Goal: Find contact information: Find contact information

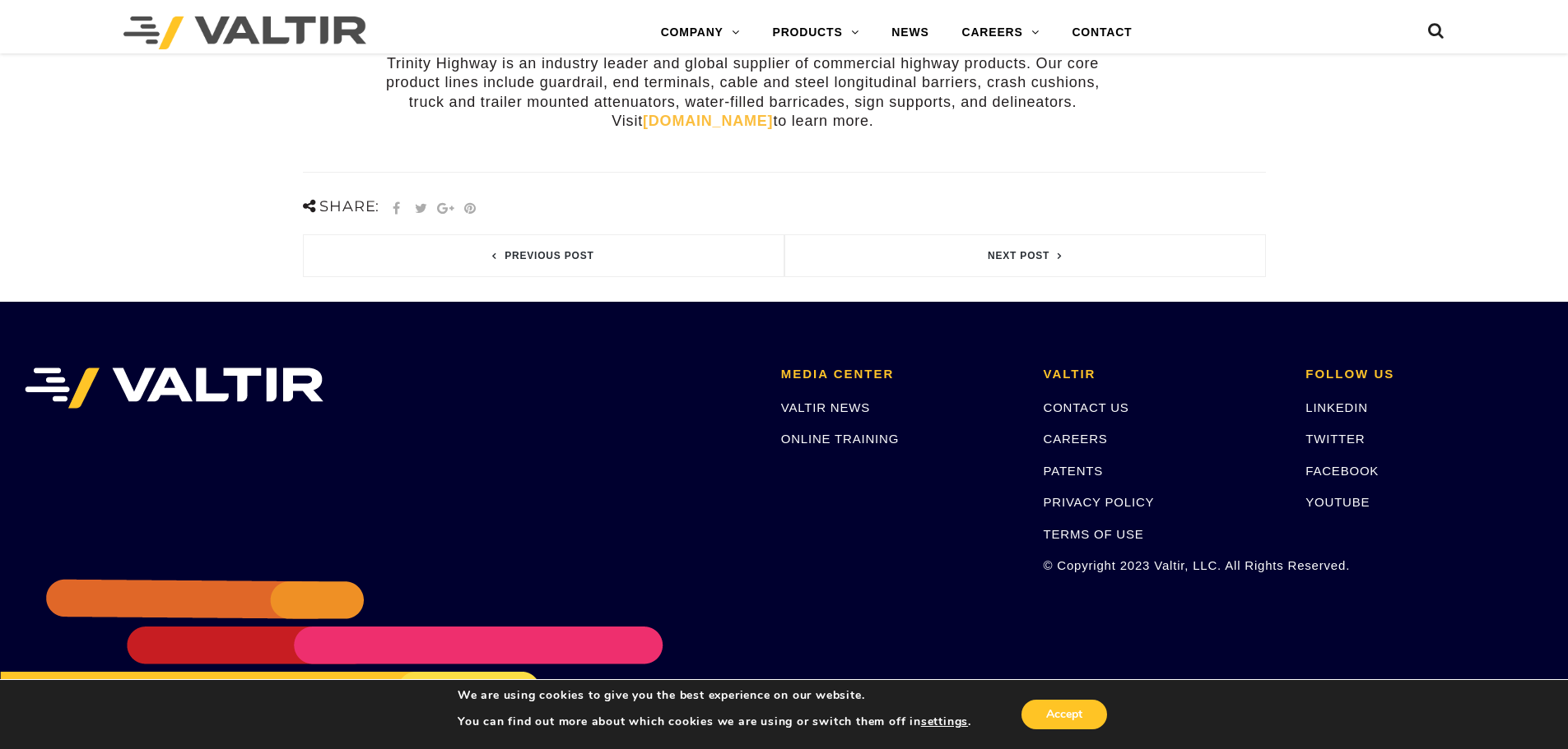
scroll to position [822, 0]
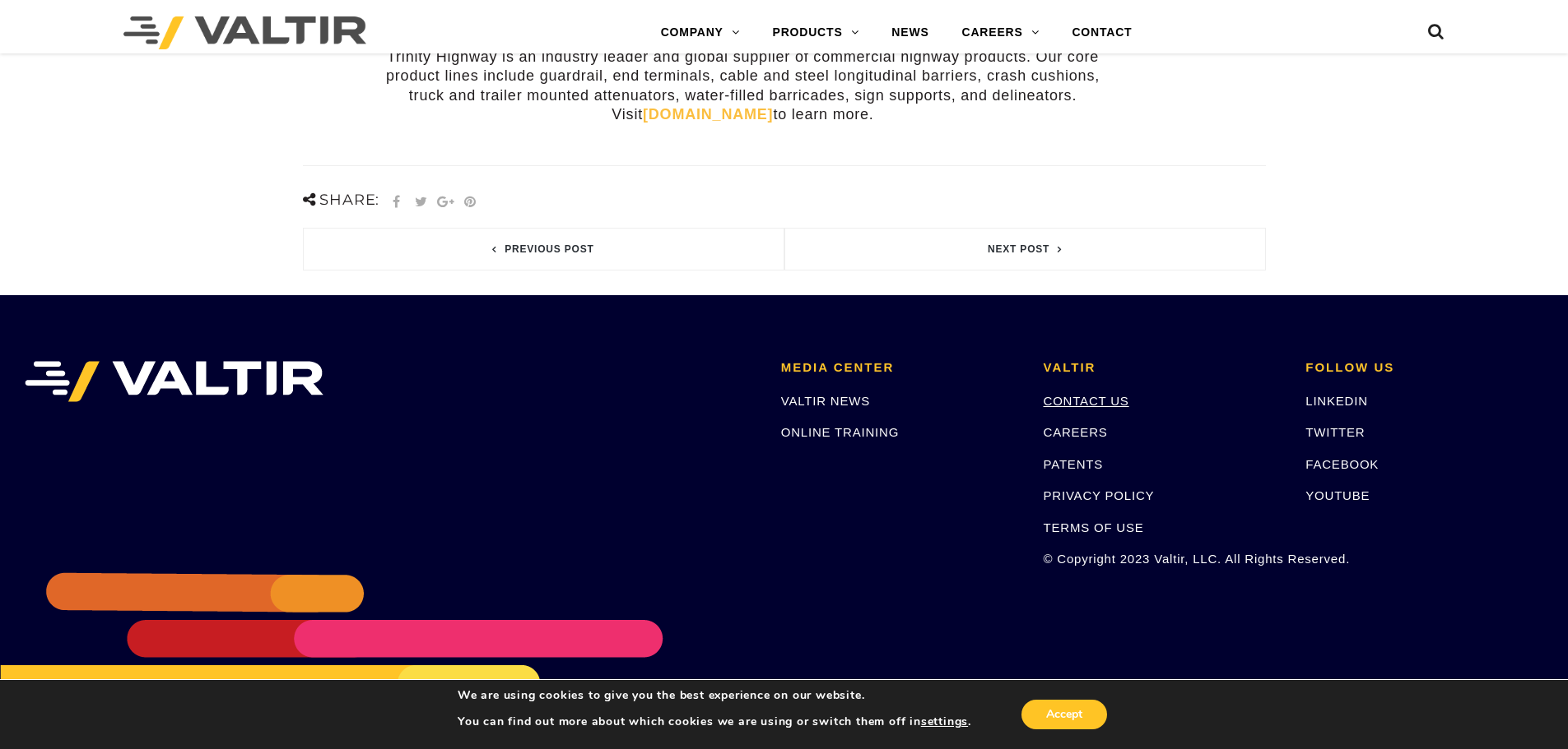
click at [1109, 394] on link "CONTACT US" at bounding box center [1086, 401] width 85 height 14
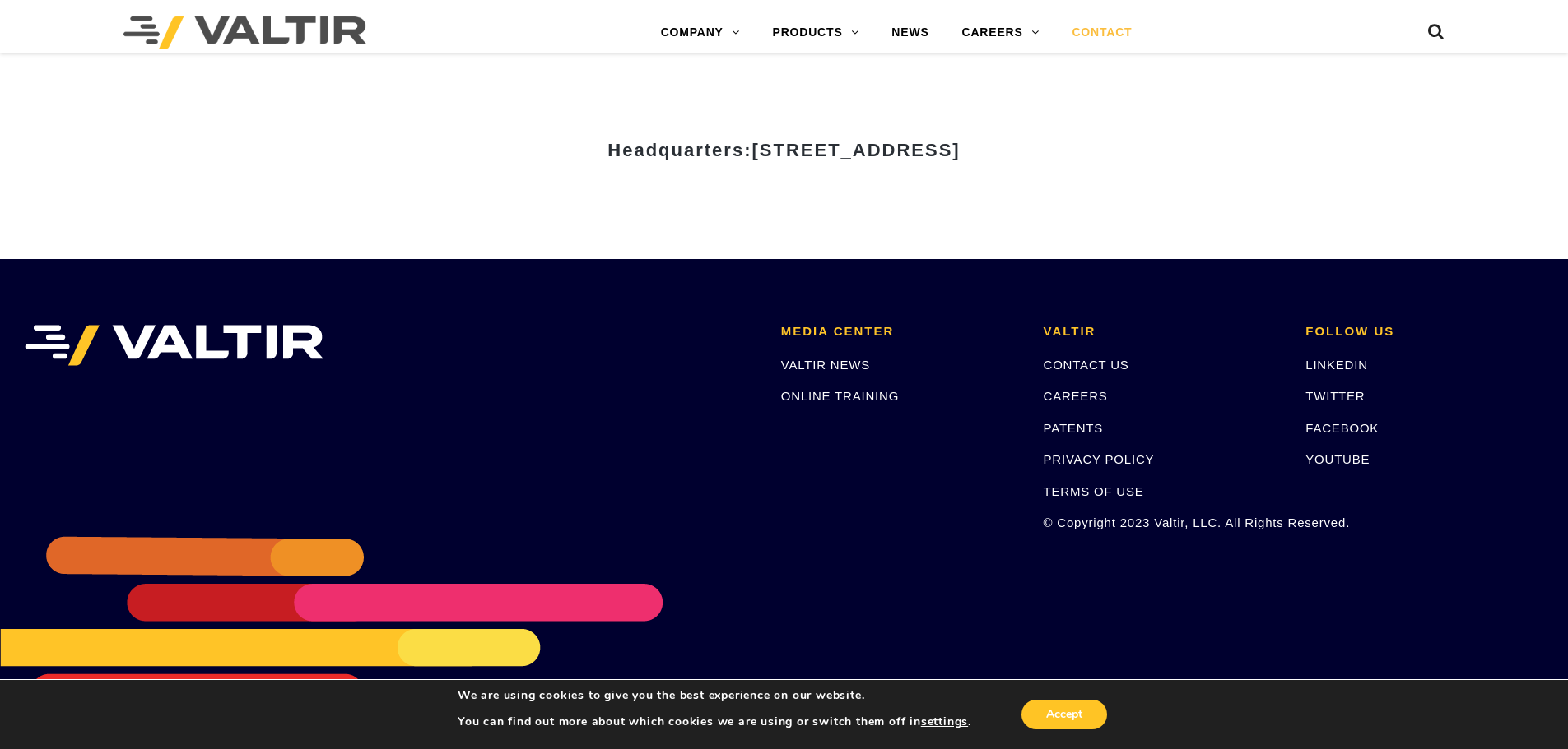
scroll to position [2292, 0]
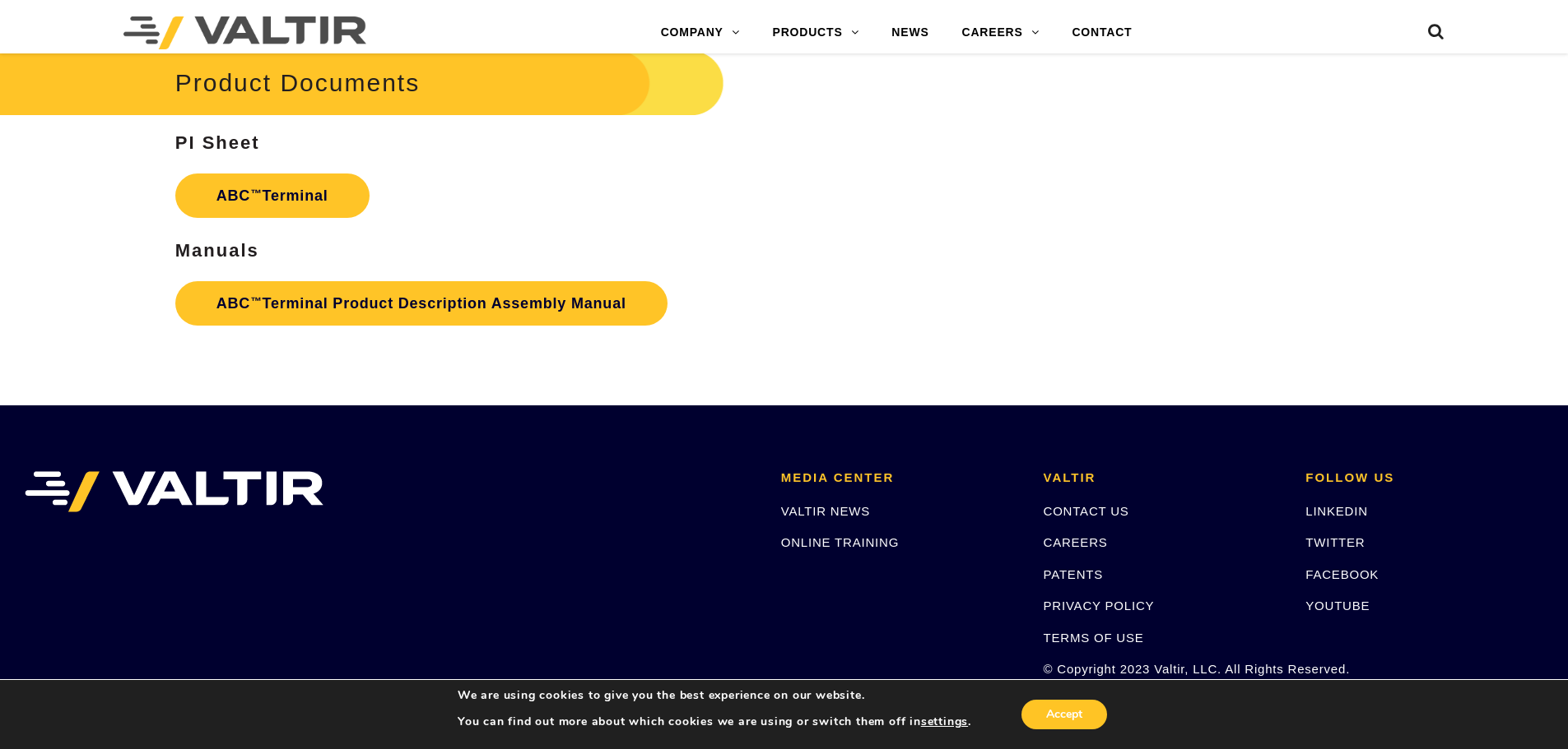
scroll to position [3196, 0]
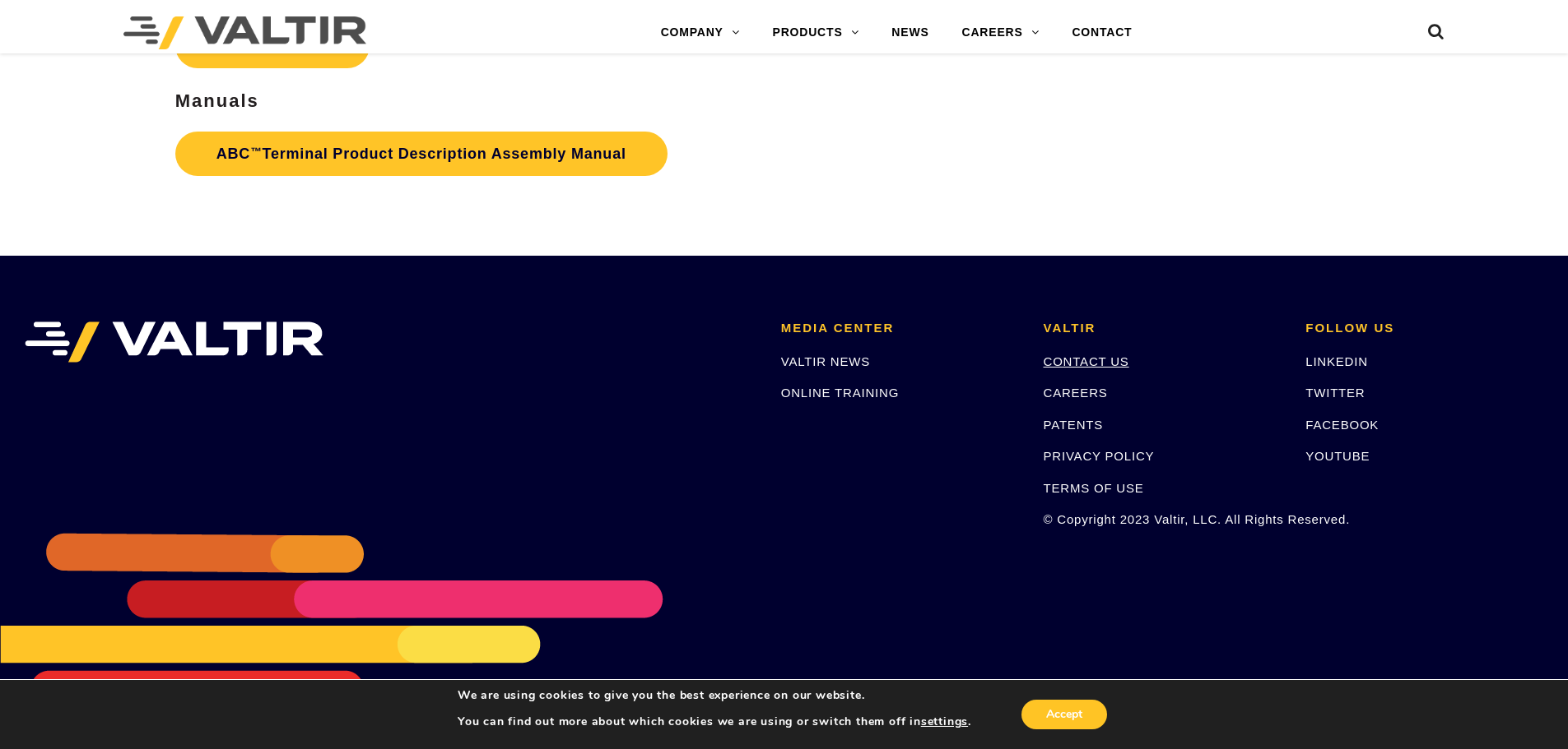
click at [1099, 361] on link "CONTACT US" at bounding box center [1086, 362] width 85 height 14
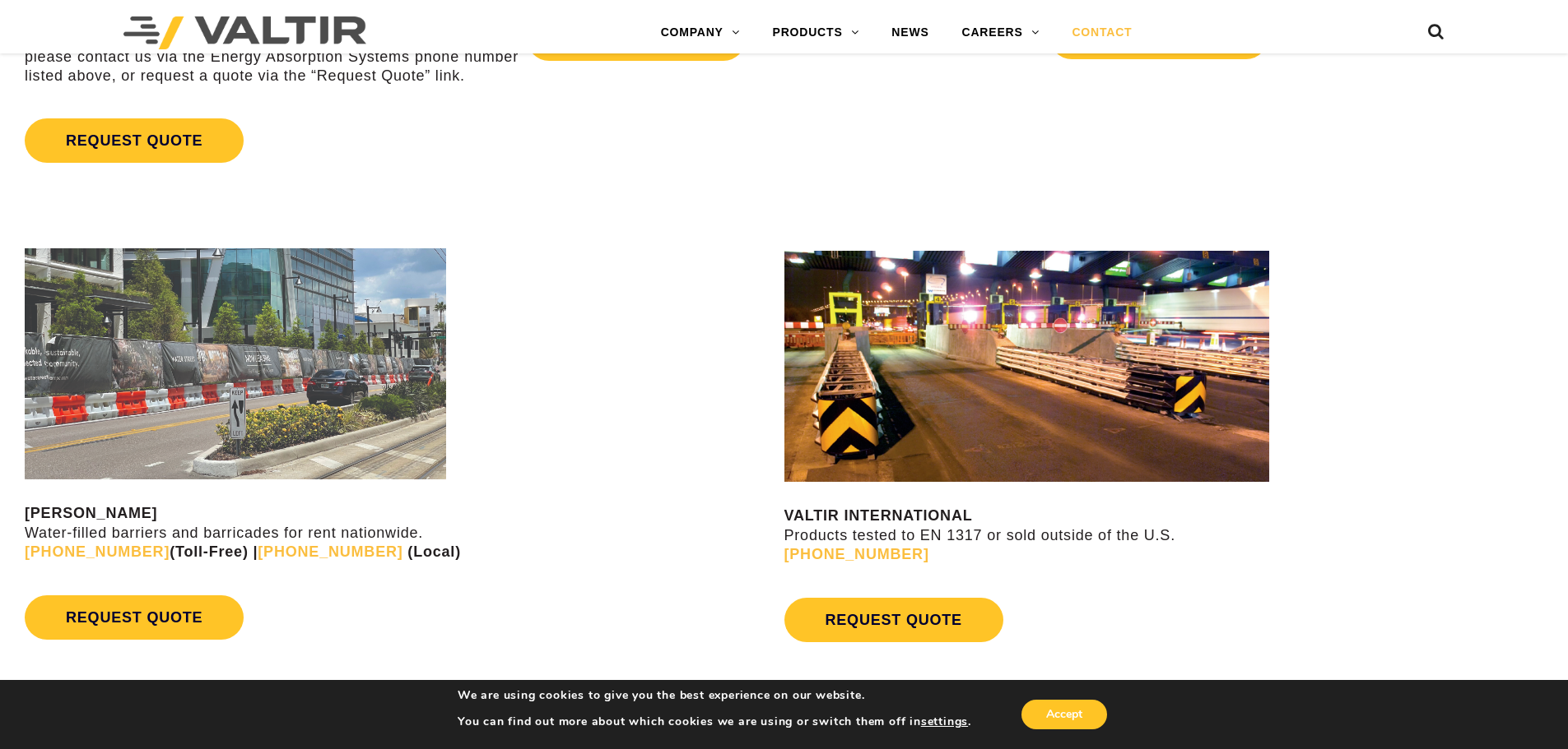
scroll to position [1728, 0]
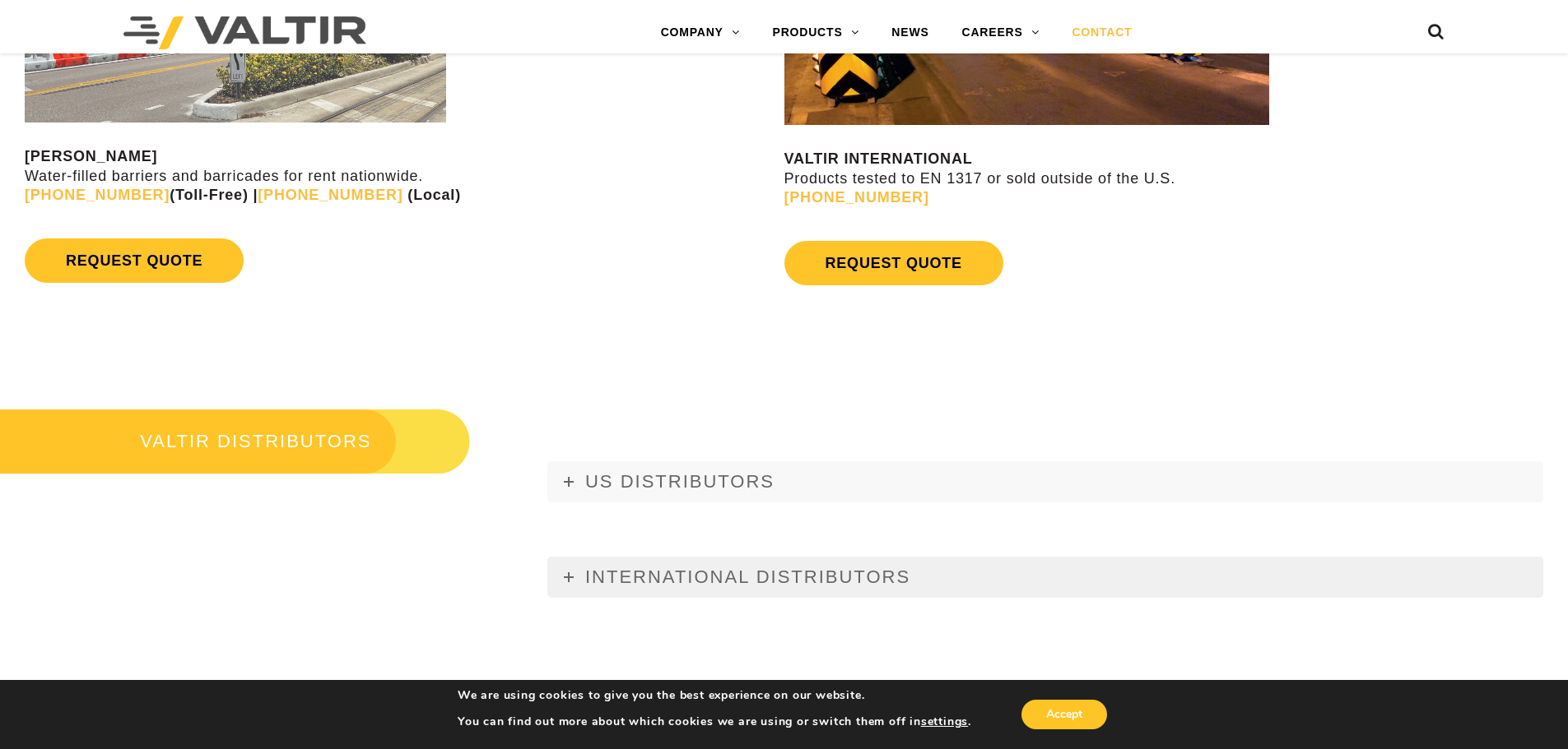
click at [566, 579] on icon at bounding box center [568, 576] width 9 height 9
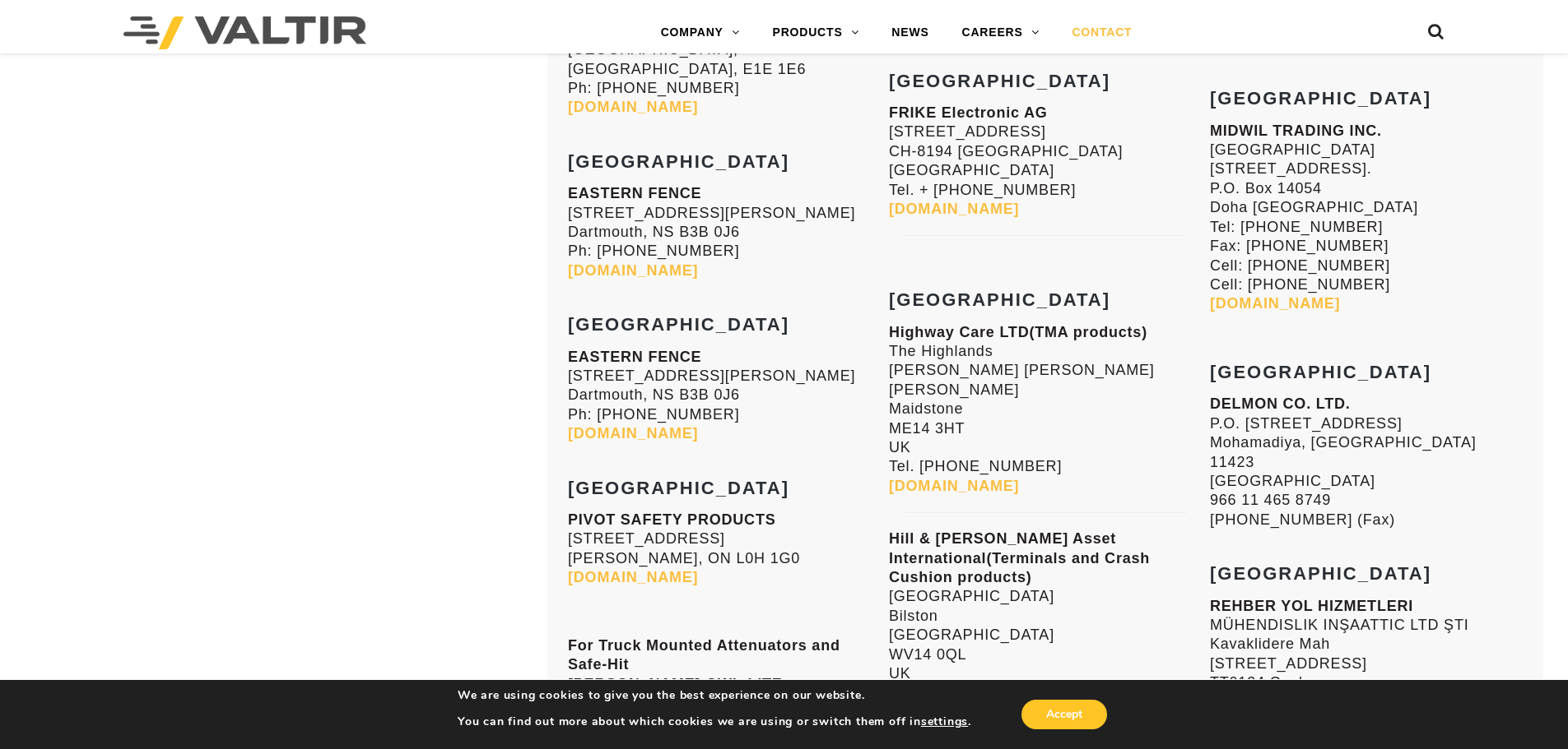
scroll to position [6252, 0]
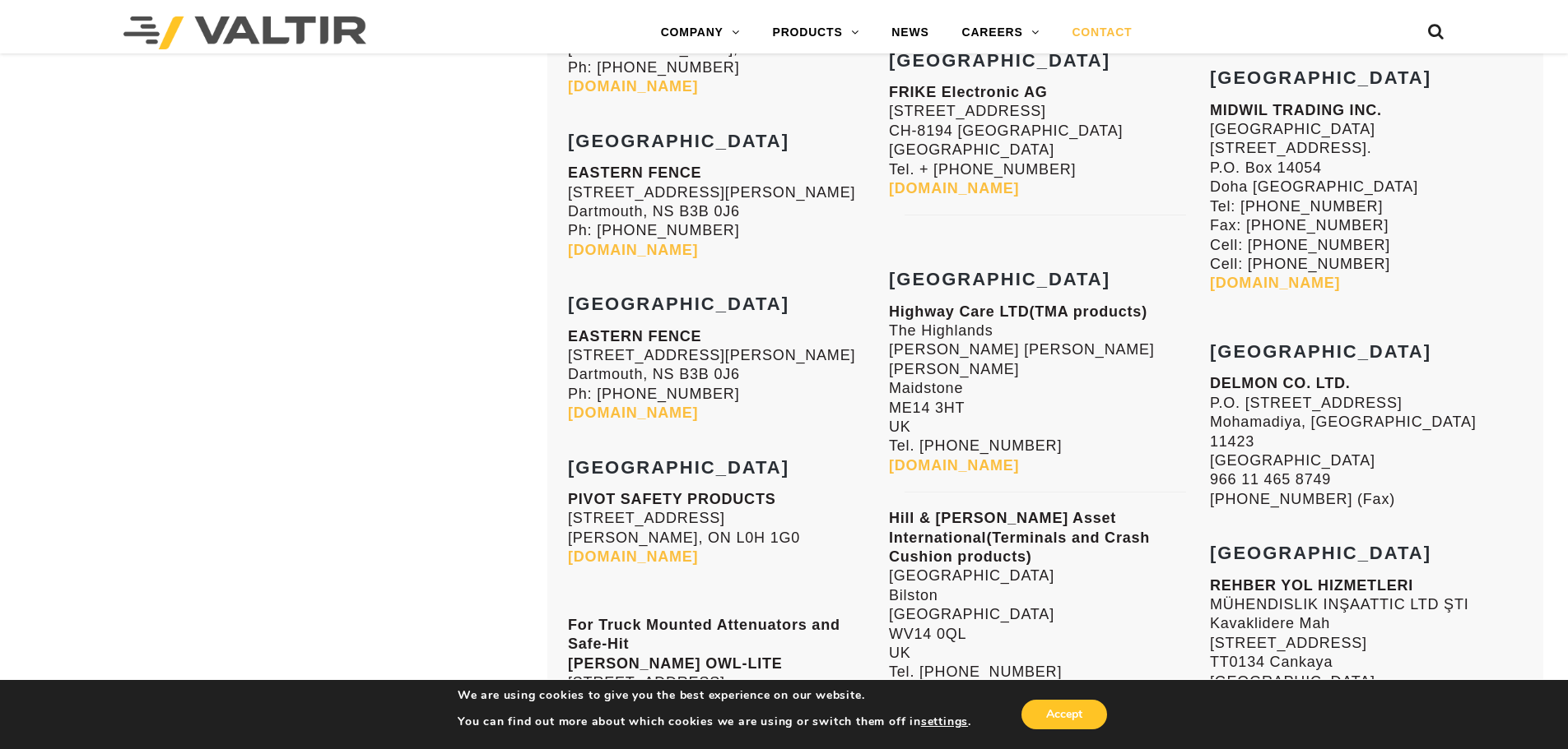
drag, startPoint x: 1084, startPoint y: 410, endPoint x: 891, endPoint y: 251, distance: 250.1
click at [891, 303] on p "Highway Care LTD (TMA products) The Highlands Detling Hill Detling Maidstone ME…" at bounding box center [1045, 389] width 313 height 173
copy p "Highway Care LTD (TMA products) The Highlands Detling Hill Detling Maidstone ME…"
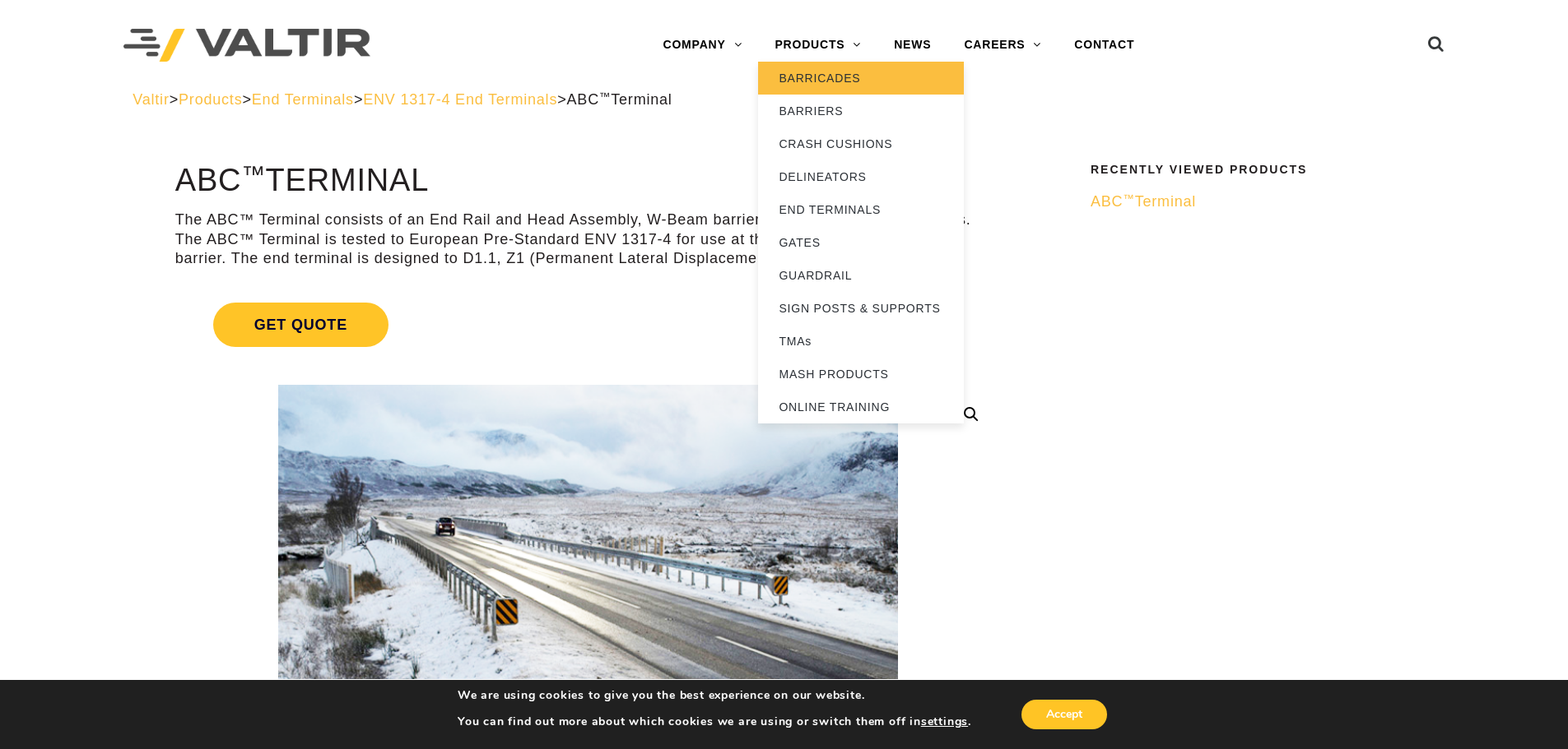
click at [841, 76] on link "BARRICADES" at bounding box center [861, 78] width 205 height 33
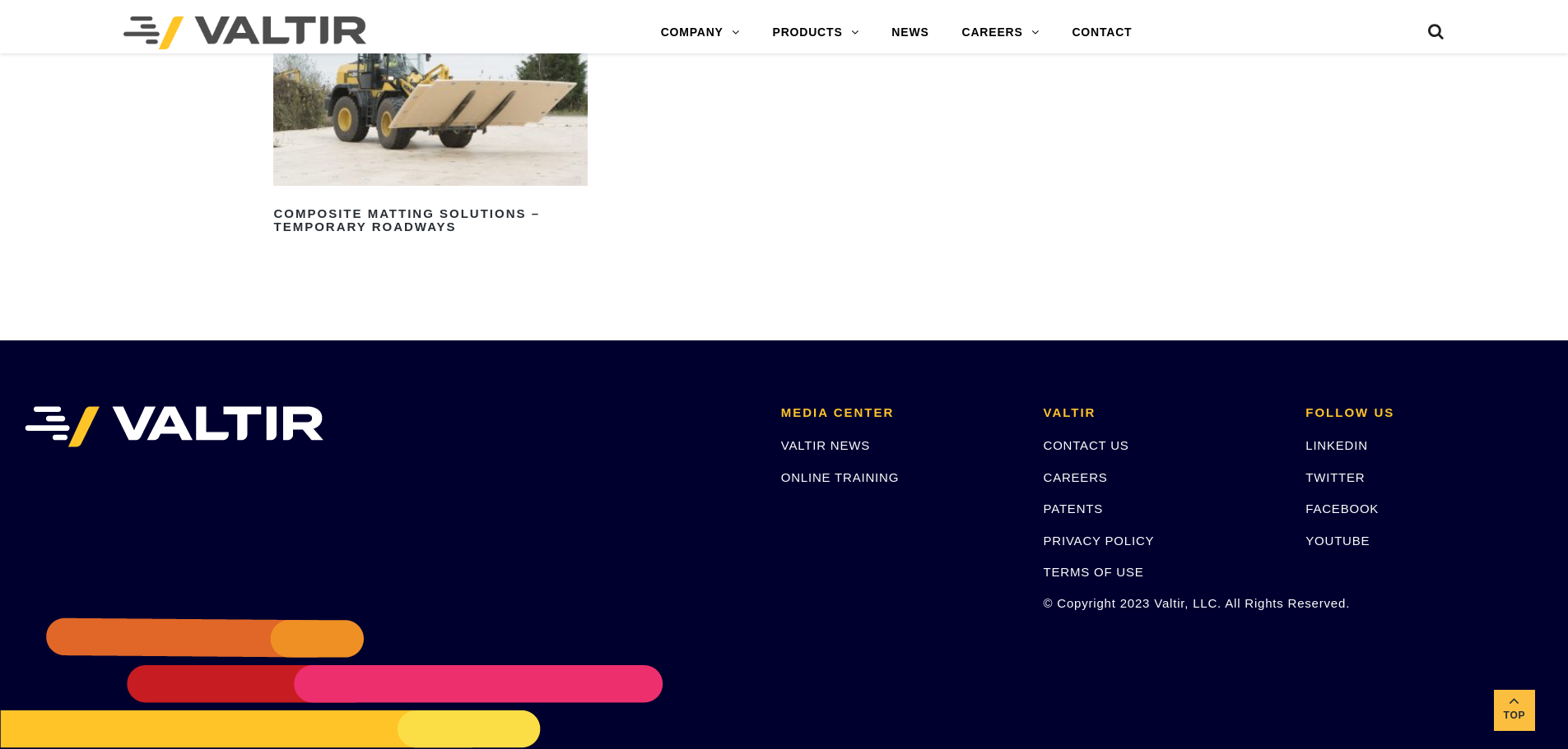
scroll to position [2306, 0]
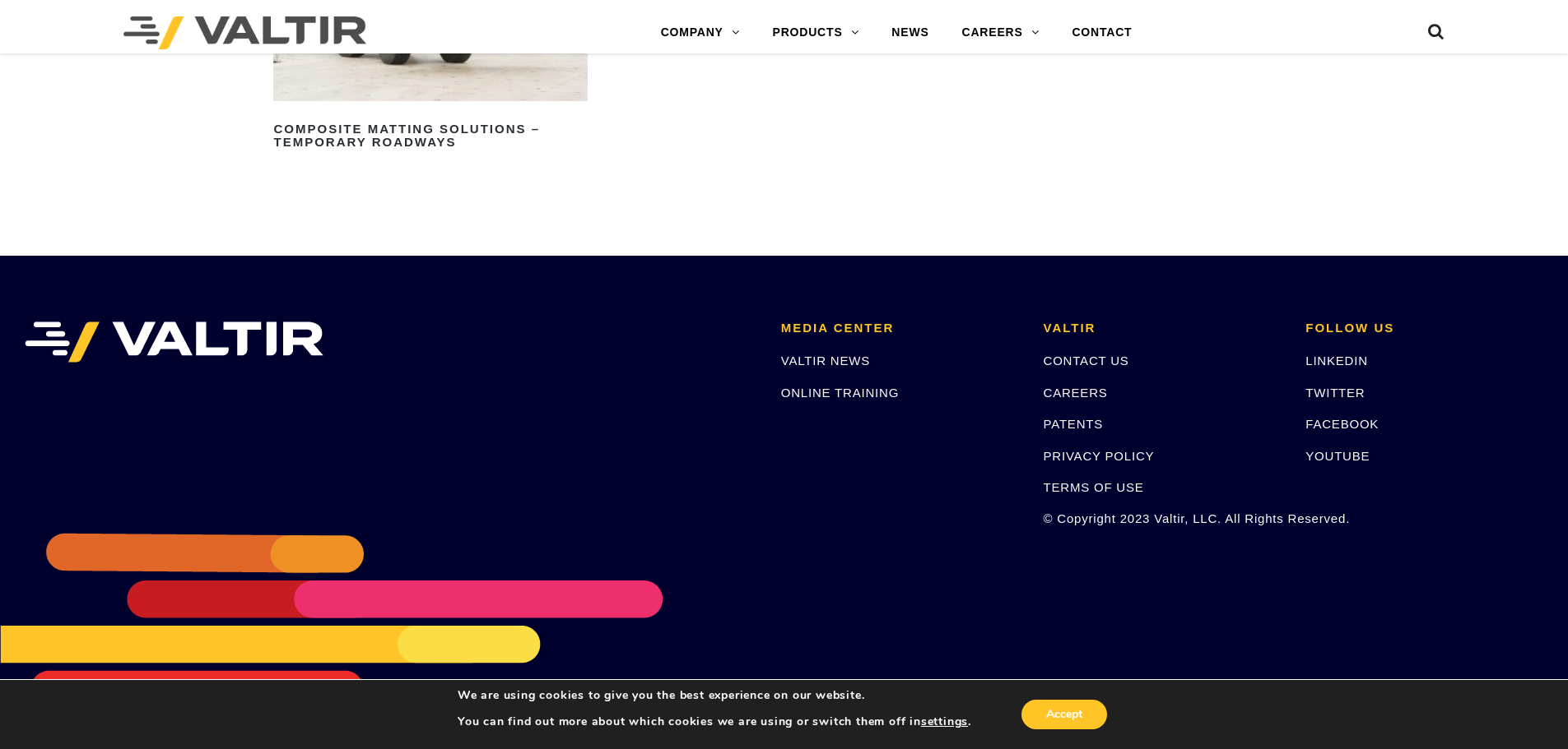
click at [1091, 350] on li "[PERSON_NAME] CONTACT US CAREERS PATENTS PRIVACY POLICY TERMS OF USE © Copyrigh…" at bounding box center [1162, 431] width 262 height 220
click at [1084, 358] on link "CONTACT US" at bounding box center [1086, 361] width 85 height 14
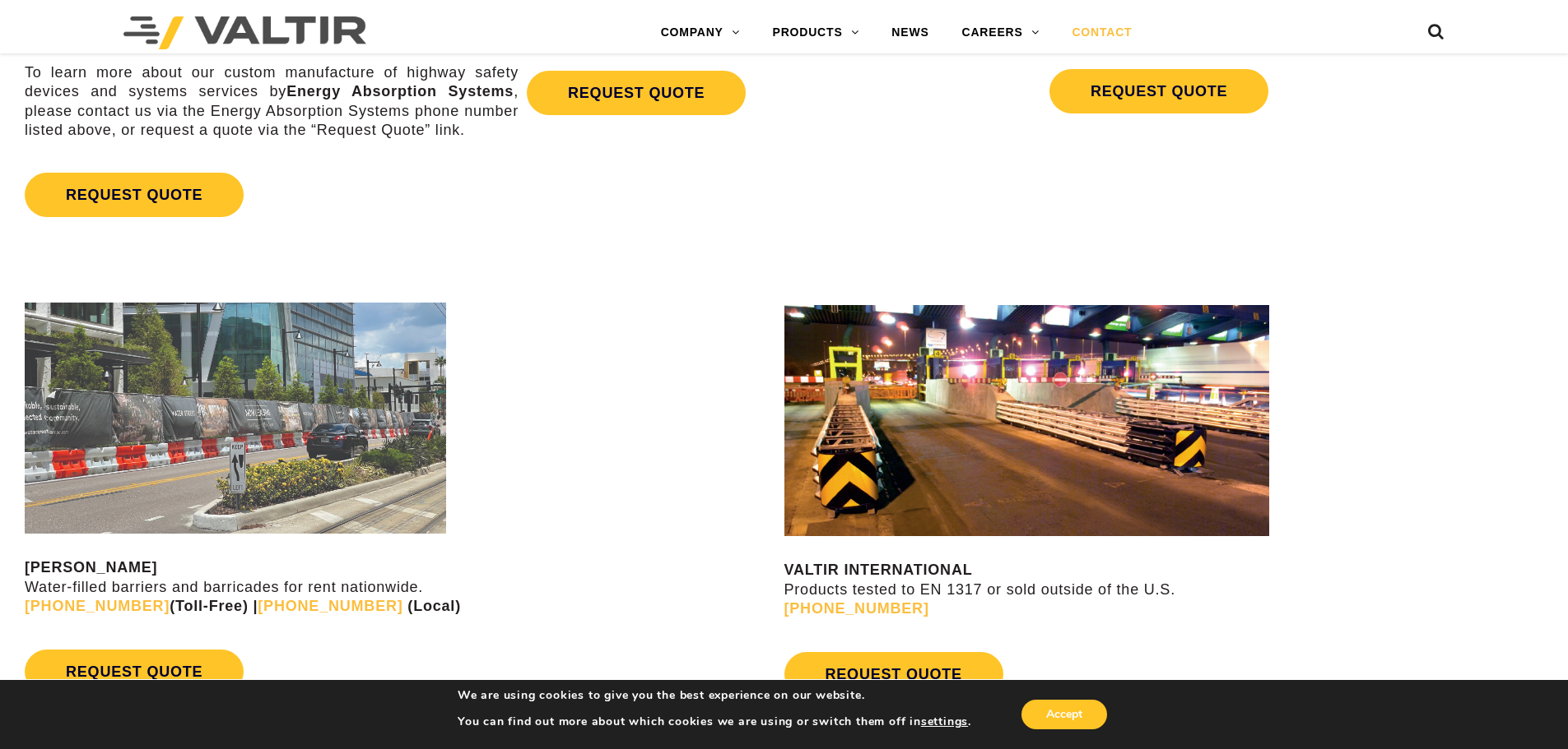
scroll to position [1810, 0]
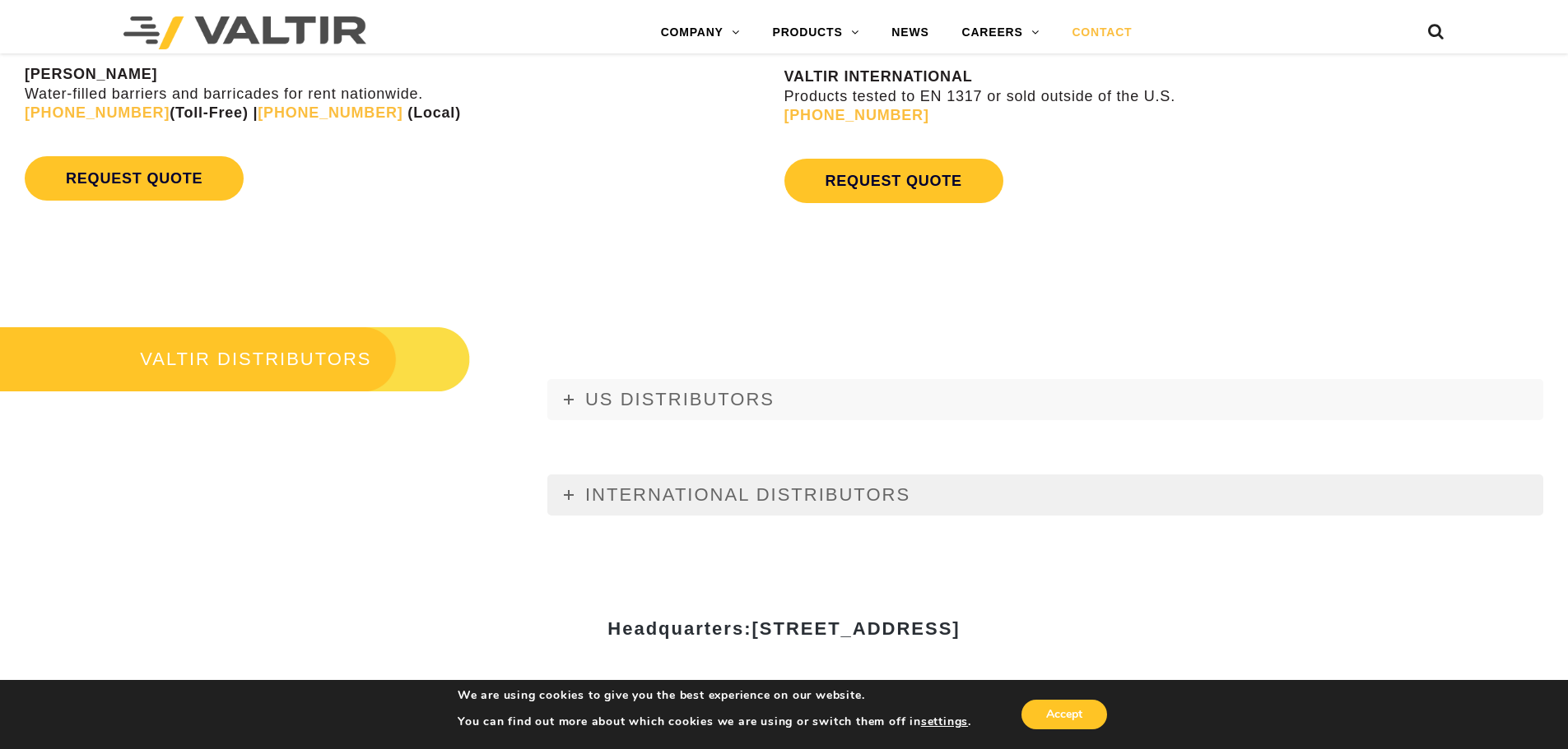
click at [616, 500] on span "INTERNATIONAL DISTRIBUTORS" at bounding box center [748, 494] width 326 height 21
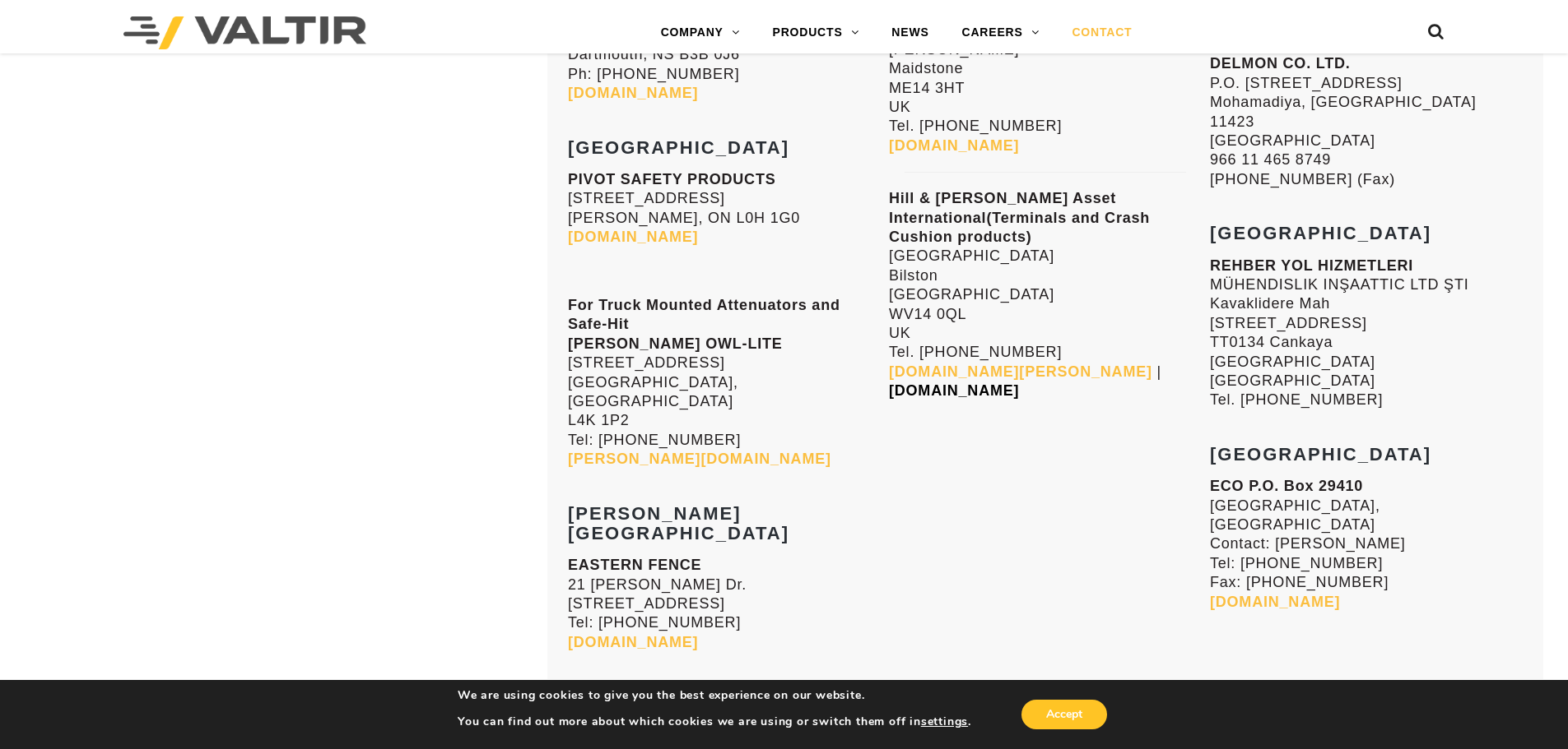
scroll to position [6580, 0]
